Goal: Book appointment/travel/reservation

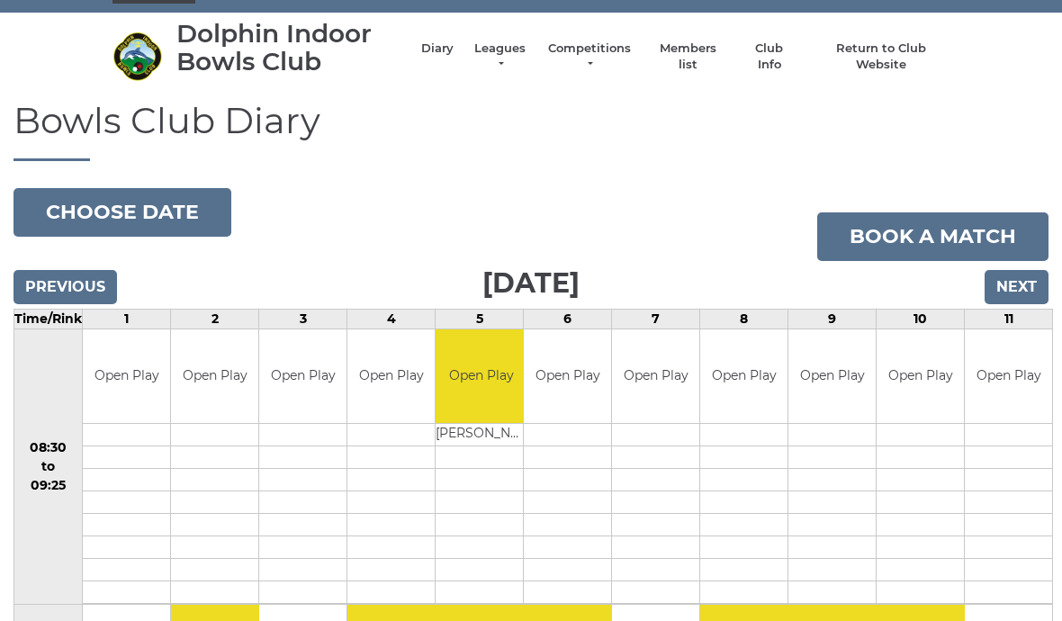
scroll to position [37, 0]
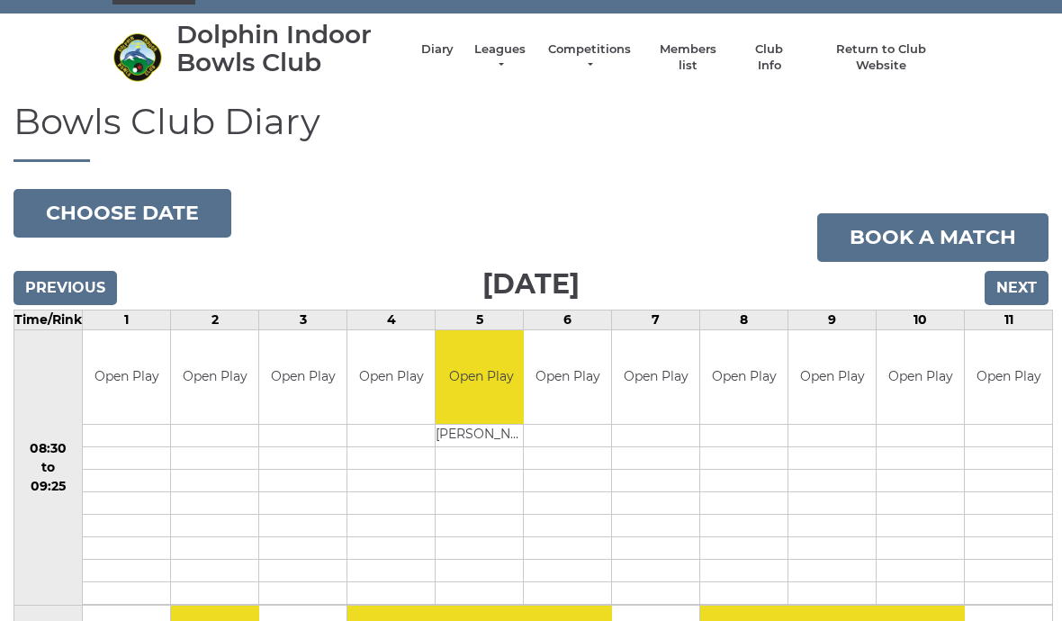
click at [1021, 283] on input "Next" at bounding box center [1016, 288] width 64 height 34
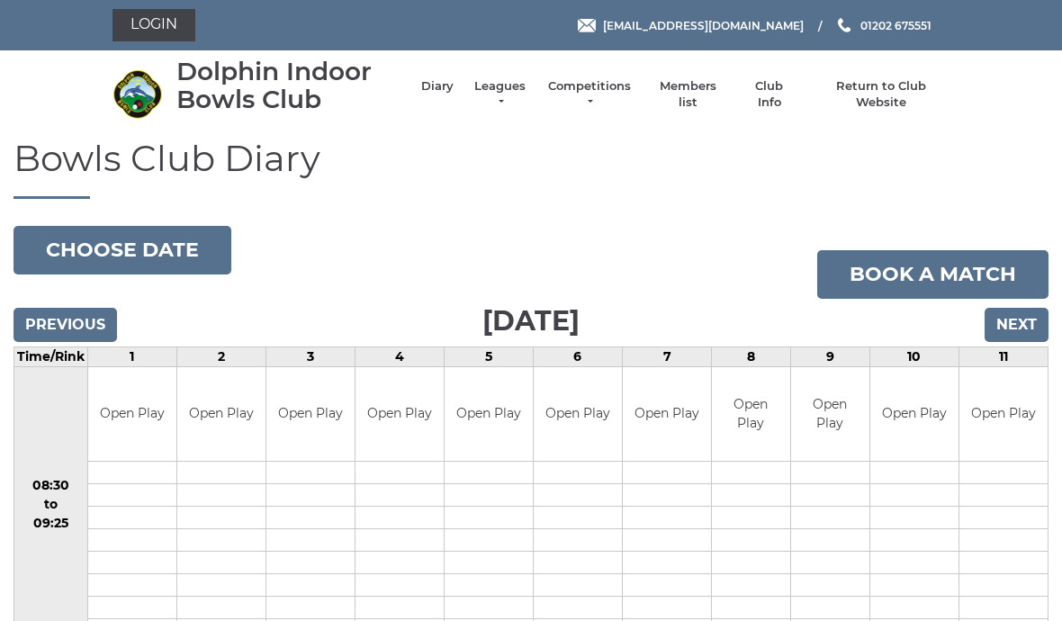
click at [1017, 320] on input "Next" at bounding box center [1016, 325] width 64 height 34
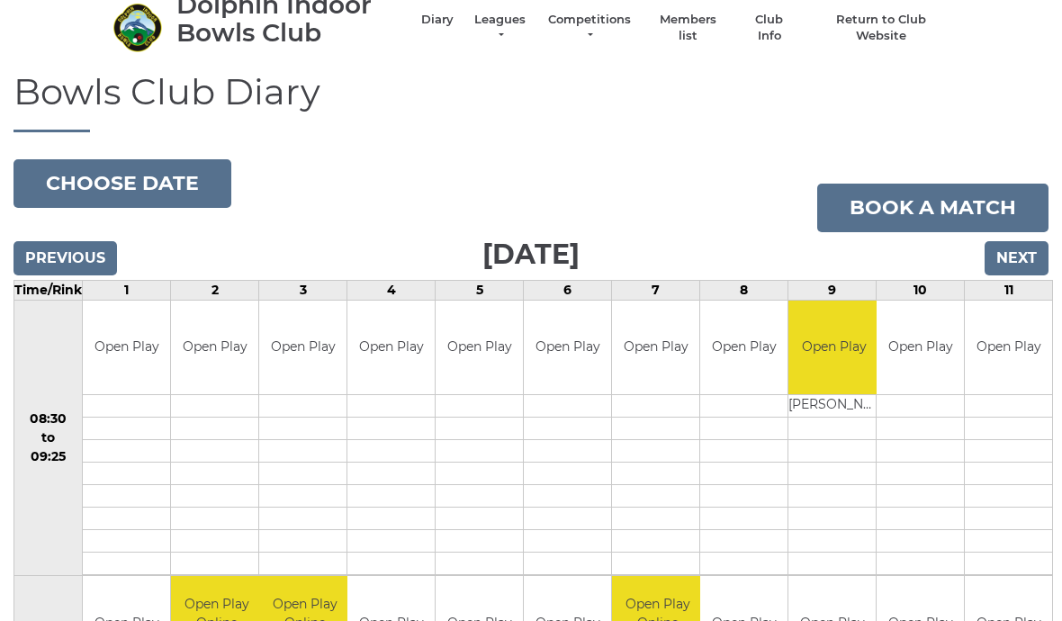
scroll to position [62, 0]
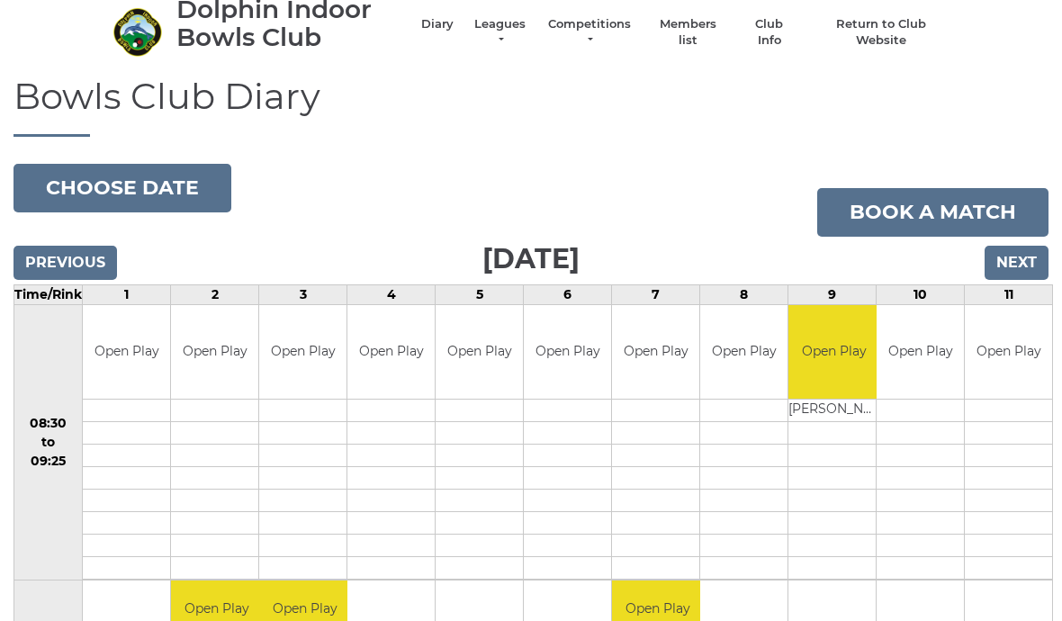
click at [1019, 253] on input "Next" at bounding box center [1016, 263] width 64 height 34
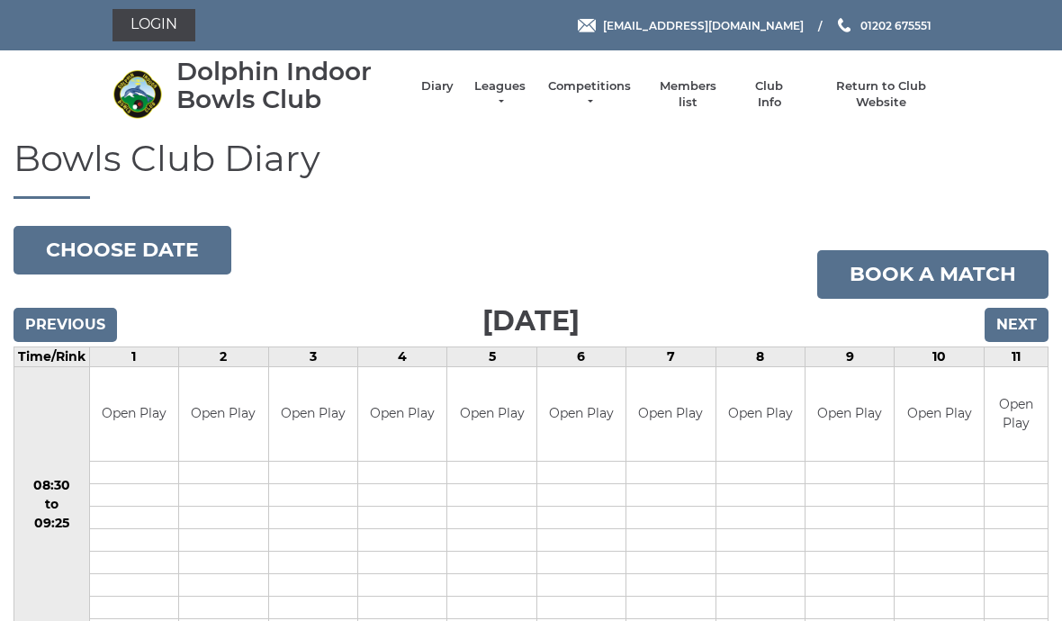
click at [1006, 312] on input "Next" at bounding box center [1016, 325] width 64 height 34
